Goal: Task Accomplishment & Management: Manage account settings

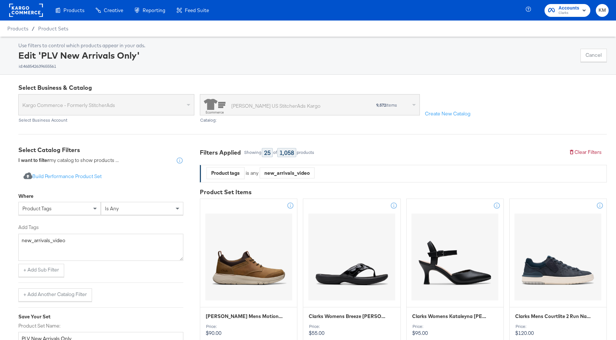
click at [29, 10] on rect at bounding box center [26, 10] width 34 height 13
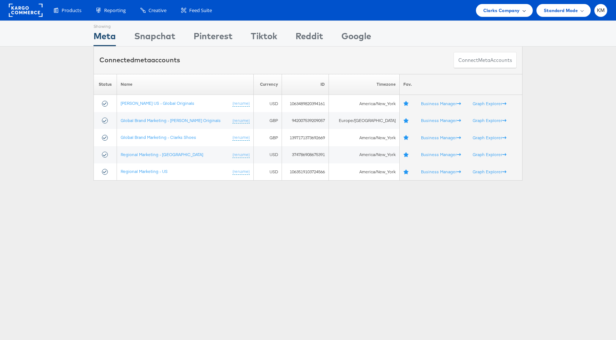
click at [501, 7] on span "Clarks Company" at bounding box center [501, 11] width 37 height 8
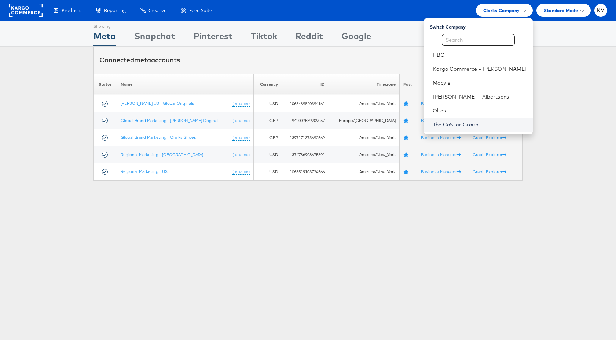
click at [460, 122] on link "The CoStar Group" at bounding box center [480, 124] width 94 height 7
